Goal: Task Accomplishment & Management: Manage account settings

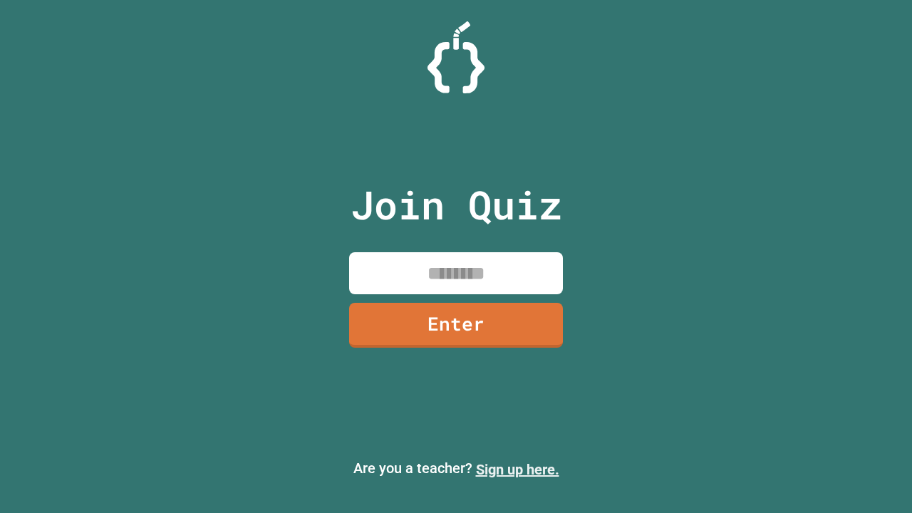
click at [517, 470] on link "Sign up here." at bounding box center [517, 469] width 83 height 17
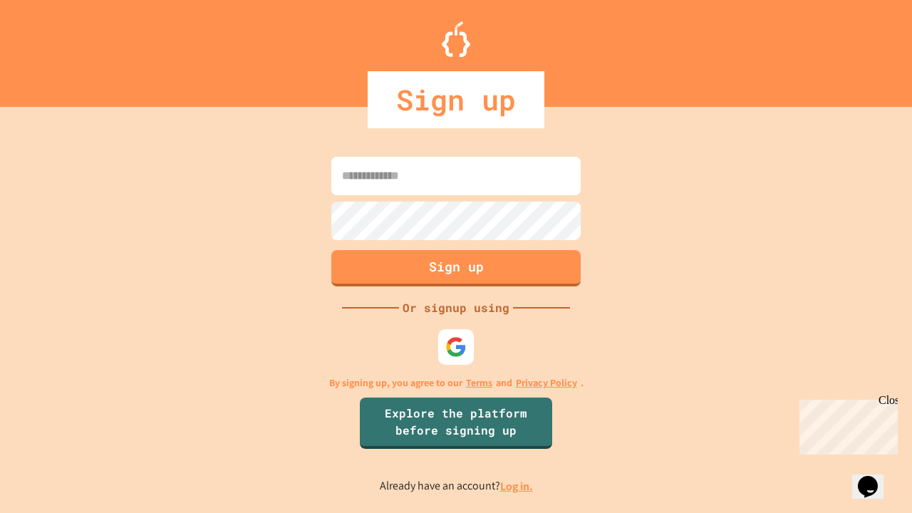
click at [517, 486] on link "Log in." at bounding box center [516, 486] width 33 height 15
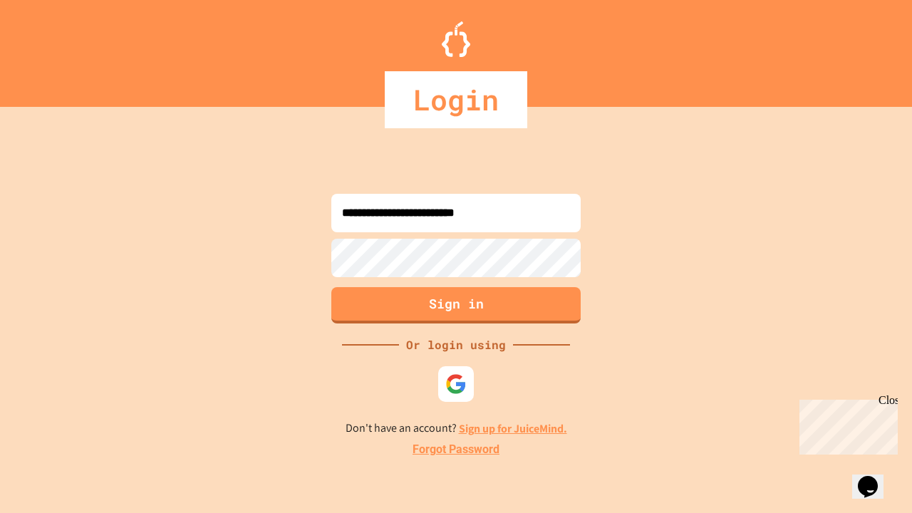
type input "**********"
